Goal: Task Accomplishment & Management: Complete application form

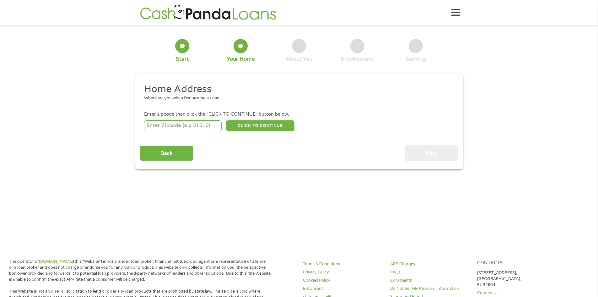
click at [169, 126] on input "number" at bounding box center [183, 125] width 78 height 11
type input "31794"
click at [241, 125] on button "CLICK TO CONTINUE" at bounding box center [260, 125] width 68 height 11
type input "31794"
type input "Tifton"
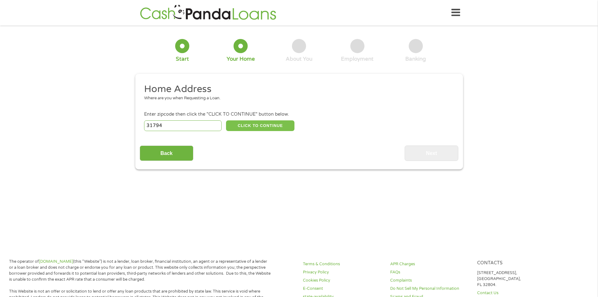
select select "[US_STATE]"
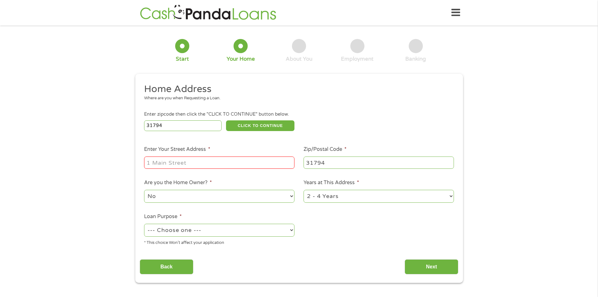
click at [220, 160] on input "Enter Your Street Address *" at bounding box center [219, 162] width 150 height 12
type input "[STREET_ADDRESS][PERSON_NAME]"
click at [204, 200] on select "No Yes" at bounding box center [219, 196] width 150 height 13
select select "yes"
click at [144, 190] on select "No Yes" at bounding box center [219, 196] width 150 height 13
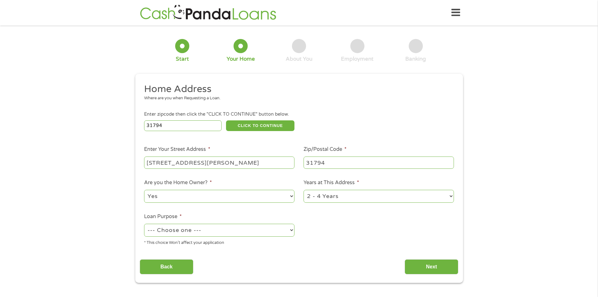
click at [327, 195] on select "1 Year or less 1 - 2 Years 2 - 4 Years Over 4 Years" at bounding box center [378, 196] width 150 height 13
select select "60months"
click at [303, 190] on select "1 Year or less 1 - 2 Years 2 - 4 Years Over 4 Years" at bounding box center [378, 196] width 150 height 13
click at [247, 231] on select "--- Choose one --- Pay Bills Debt Consolidation Home Improvement Major Purchase…" at bounding box center [219, 229] width 150 height 13
select select "medicalexpenses"
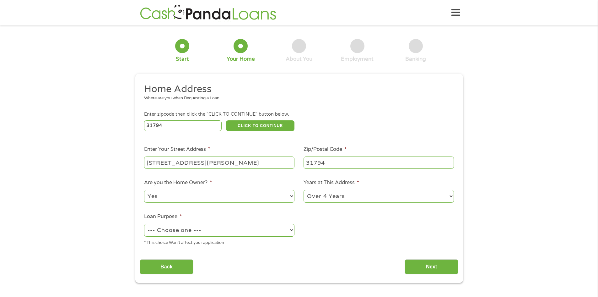
click at [144, 223] on select "--- Choose one --- Pay Bills Debt Consolidation Home Improvement Major Purchase…" at bounding box center [219, 229] width 150 height 13
click at [436, 265] on input "Next" at bounding box center [431, 266] width 54 height 15
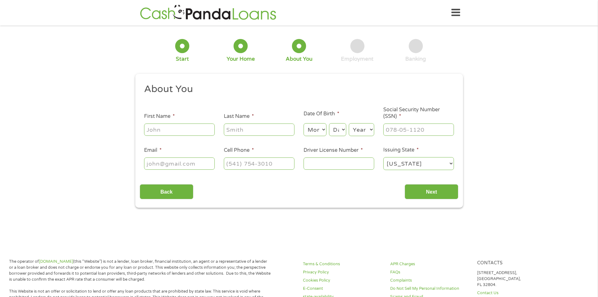
click at [190, 132] on input "First Name *" at bounding box center [179, 129] width 71 height 12
type input "[PERSON_NAME]"
click at [326, 126] on select "Month 1 2 3 4 5 6 7 8 9 10 11 12" at bounding box center [314, 129] width 23 height 13
select select "7"
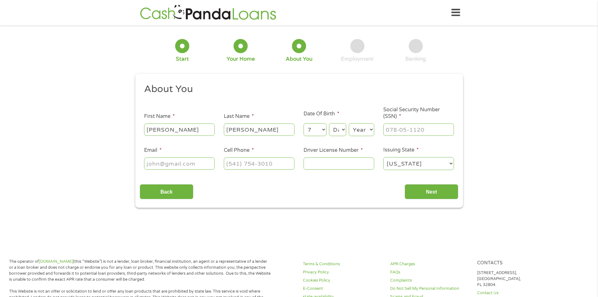
click at [303, 123] on select "Month 1 2 3 4 5 6 7 8 9 10 11 12" at bounding box center [314, 129] width 23 height 13
click at [340, 130] on select "Day 1 2 3 4 5 6 7 8 9 10 11 12 13 14 15 16 17 18 19 20 21 22 23 24 25 26 27 28 …" at bounding box center [337, 129] width 17 height 13
select select "17"
click at [329, 123] on select "Day 1 2 3 4 5 6 7 8 9 10 11 12 13 14 15 16 17 18 19 20 21 22 23 24 25 26 27 28 …" at bounding box center [337, 129] width 17 height 13
click at [360, 127] on select "Year [DATE] 2006 2005 2004 2003 2002 2001 2000 1999 1998 1997 1996 1995 1994 19…" at bounding box center [361, 129] width 25 height 13
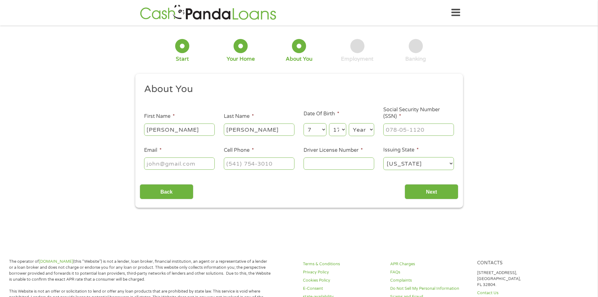
select select "1972"
click at [349, 123] on select "Year [DATE] 2006 2005 2004 2003 2002 2001 2000 1999 1998 1997 1996 1995 1994 19…" at bounding box center [361, 129] width 25 height 13
click at [324, 162] on input "Driver License Number *" at bounding box center [338, 163] width 71 height 12
click at [220, 165] on li "Cell Phone *" at bounding box center [259, 158] width 80 height 24
click at [182, 166] on input "Email *" at bounding box center [179, 163] width 71 height 12
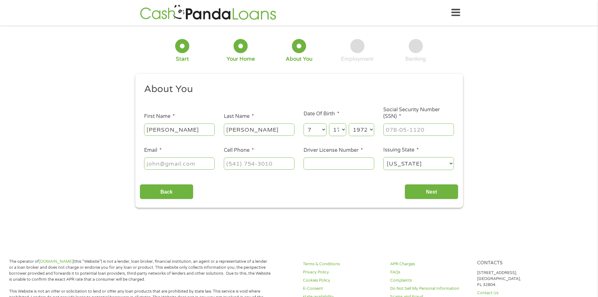
click at [201, 164] on input "Email *" at bounding box center [179, 163] width 71 height 12
type input "[EMAIL_ADDRESS][DOMAIN_NAME]"
click at [237, 160] on input "(___) ___-____" at bounding box center [259, 163] width 71 height 12
type input "[PHONE_NUMBER]"
click at [398, 127] on input "___-__-____" at bounding box center [418, 129] width 71 height 12
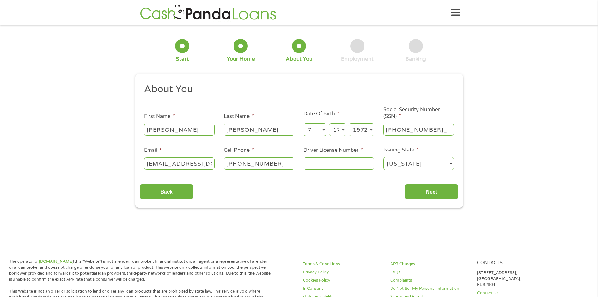
type input "259-53-8601"
click at [328, 165] on input "Driver License Number *" at bounding box center [338, 163] width 71 height 12
type input "056854895"
click at [442, 188] on input "Next" at bounding box center [431, 191] width 54 height 15
click at [434, 189] on input "Next" at bounding box center [431, 191] width 54 height 15
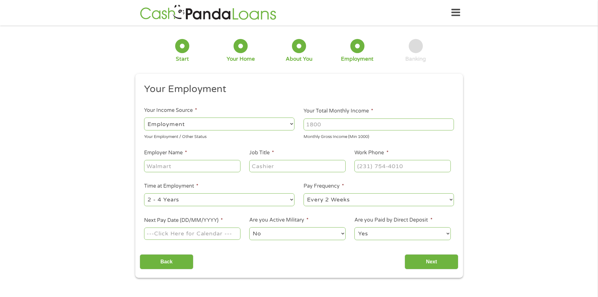
click at [329, 123] on input "Your Total Monthly Income *" at bounding box center [378, 124] width 150 height 12
type input "2700"
click at [160, 162] on input "Employer Name *" at bounding box center [192, 166] width 96 height 12
type input "[PERSON_NAME][GEOGRAPHIC_DATA]"
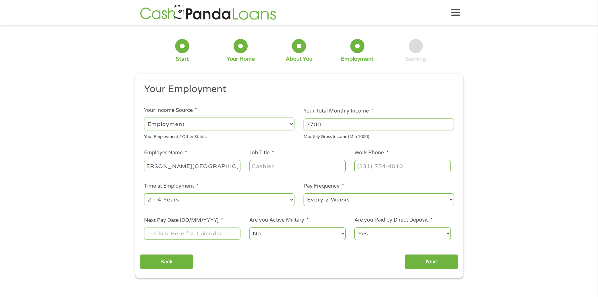
scroll to position [0, 0]
type input "P"
type input "Medical Asst"
type input "[PHONE_NUMBER]"
click at [206, 197] on select "--- Choose one --- 1 Year or less 1 - 2 Years 2 - 4 Years Over 4 Years" at bounding box center [219, 199] width 150 height 13
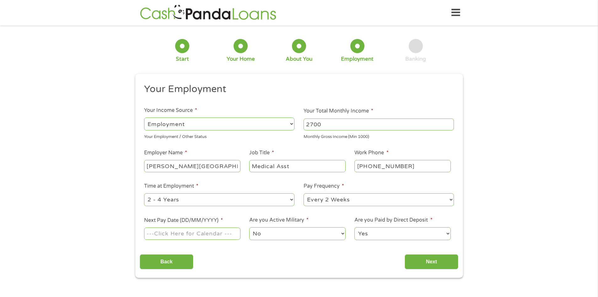
select select "60months"
click at [144, 193] on select "--- Choose one --- 1 Year or less 1 - 2 Years 2 - 4 Years Over 4 Years" at bounding box center [219, 199] width 150 height 13
click at [315, 199] on select "--- Choose one --- Every 2 Weeks Every Week Monthly Semi-Monthly" at bounding box center [378, 199] width 150 height 13
click at [303, 193] on select "--- Choose one --- Every 2 Weeks Every Week Monthly Semi-Monthly" at bounding box center [378, 199] width 150 height 13
click at [215, 231] on input "Next Pay Date (DD/MM/YYYY) *" at bounding box center [192, 233] width 96 height 12
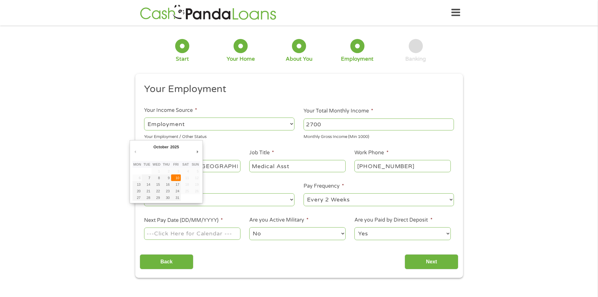
type input "[DATE]"
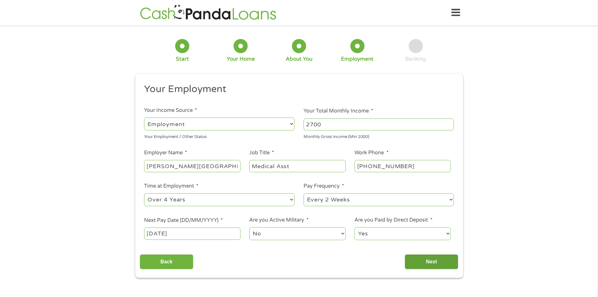
click at [416, 261] on input "Next" at bounding box center [431, 261] width 54 height 15
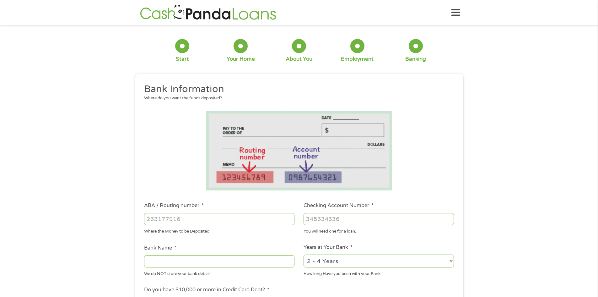
scroll to position [3, 3]
click at [169, 213] on input "ABA / Routing number *" at bounding box center [219, 219] width 150 height 12
type input "061000052"
type input "BANK OF AMERICA NA"
type input "061000052"
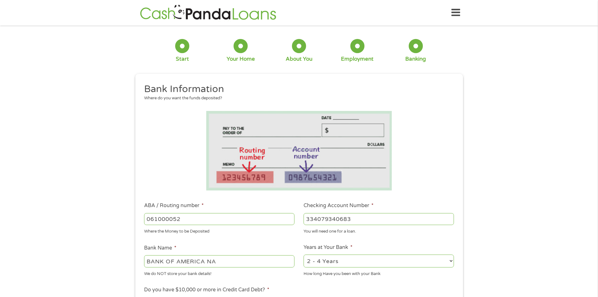
type input "334079340683"
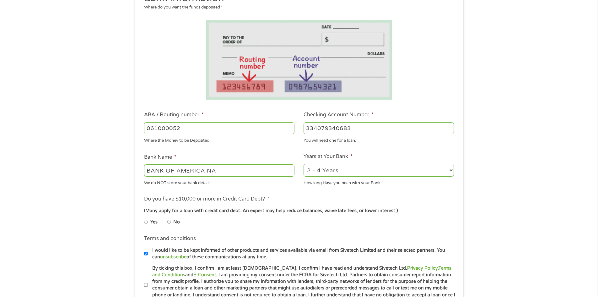
scroll to position [94, 0]
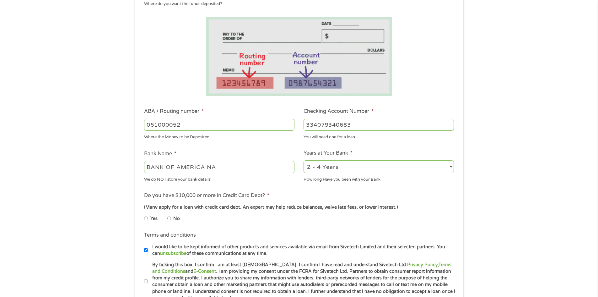
click at [170, 217] on input "No" at bounding box center [169, 218] width 4 height 10
radio input "true"
click at [145, 283] on input "By ticking this box, I confirm I am at least [DEMOGRAPHIC_DATA]. I confirm I ha…" at bounding box center [146, 281] width 4 height 10
checkbox input "true"
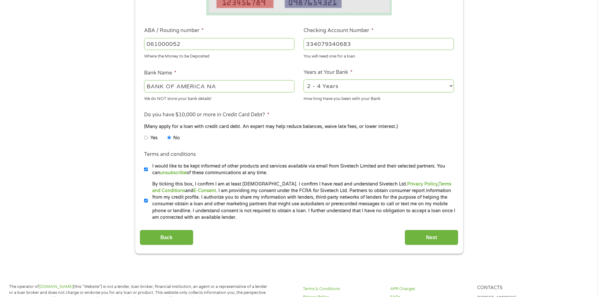
scroll to position [188, 0]
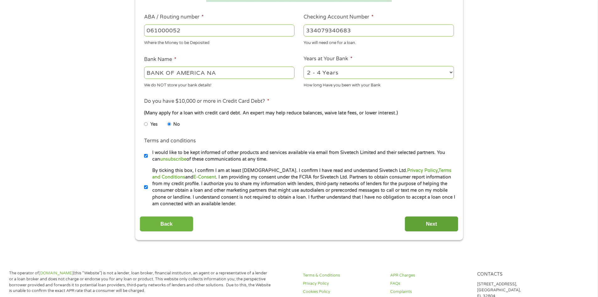
click at [448, 224] on input "Next" at bounding box center [431, 223] width 54 height 15
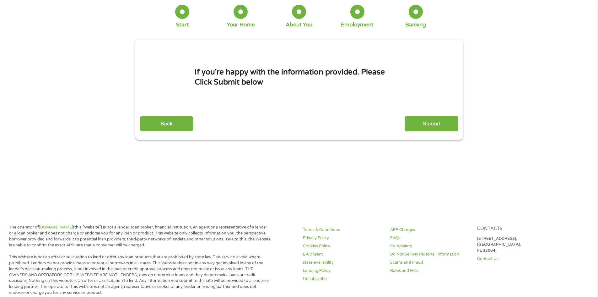
scroll to position [0, 0]
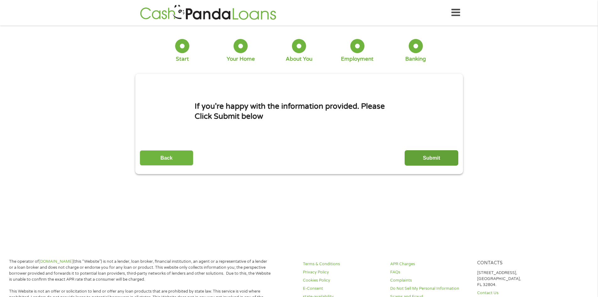
click at [431, 158] on input "Submit" at bounding box center [431, 157] width 54 height 15
